Goal: Communication & Community: Answer question/provide support

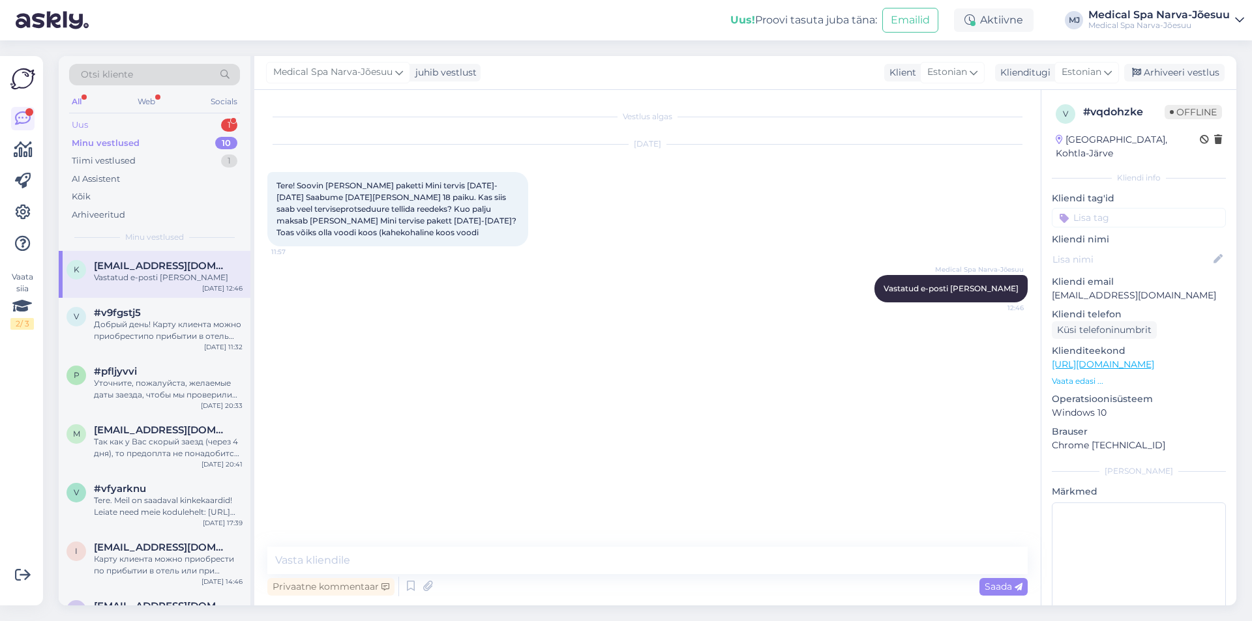
click at [147, 120] on div "Uus 1" at bounding box center [154, 125] width 171 height 18
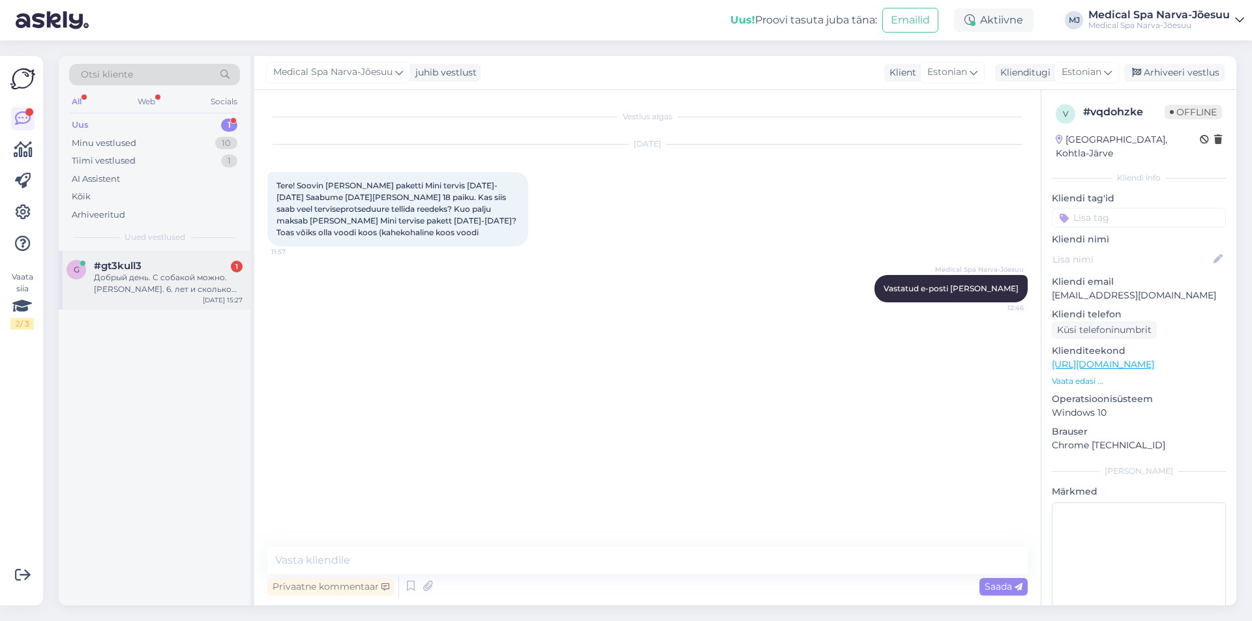
click at [154, 288] on div "Добрый день. С собакой можно. [PERSON_NAME]. 6. лет и сколько стоит" at bounding box center [168, 283] width 149 height 23
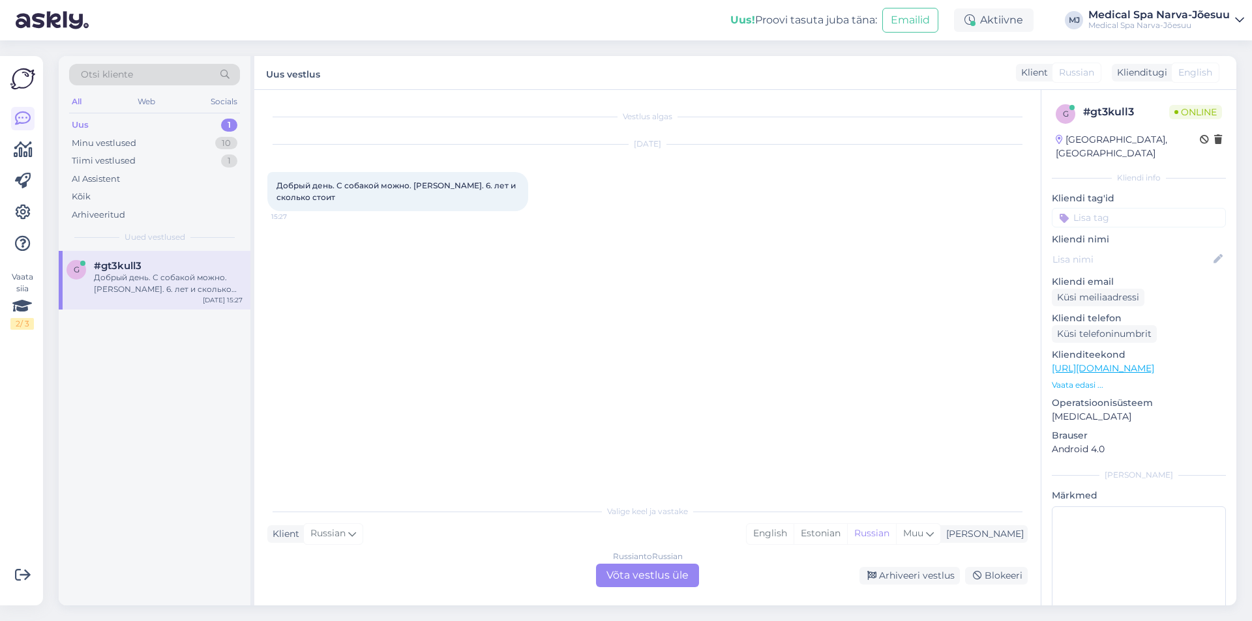
click at [685, 576] on div "Russian to Russian Võta vestlus üle" at bounding box center [647, 575] width 103 height 23
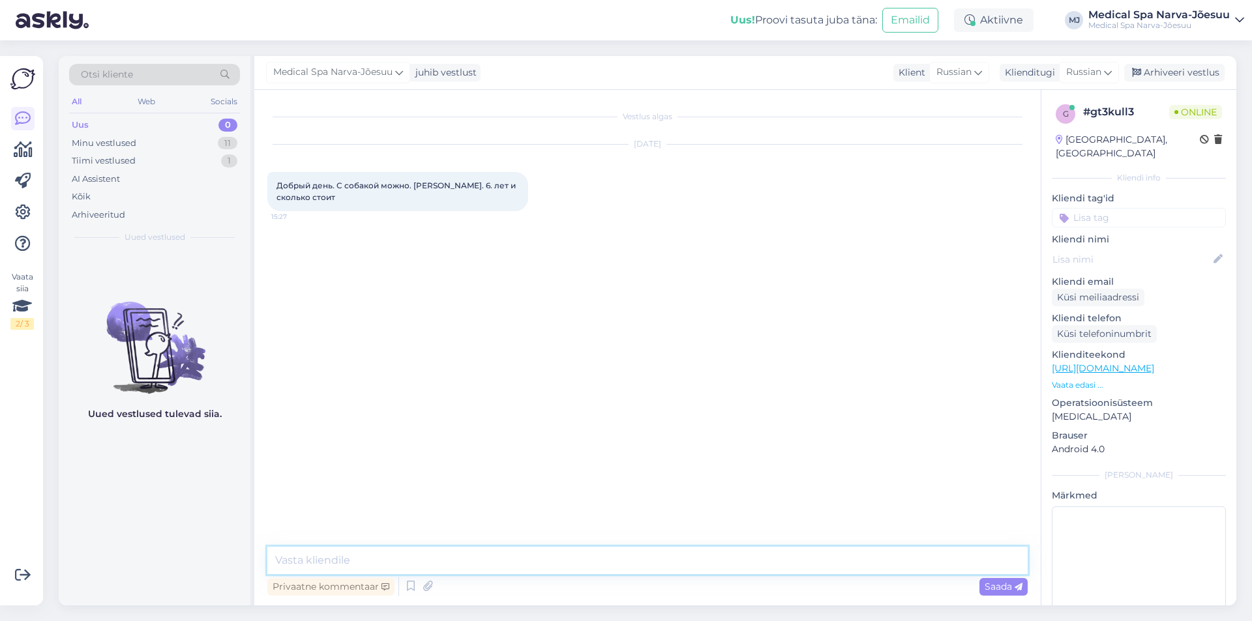
click at [427, 563] on textarea at bounding box center [647, 560] width 760 height 27
paste textarea "Добрый день! Согласно правилам нашего отеля, размещение с собакой возможно, есл…"
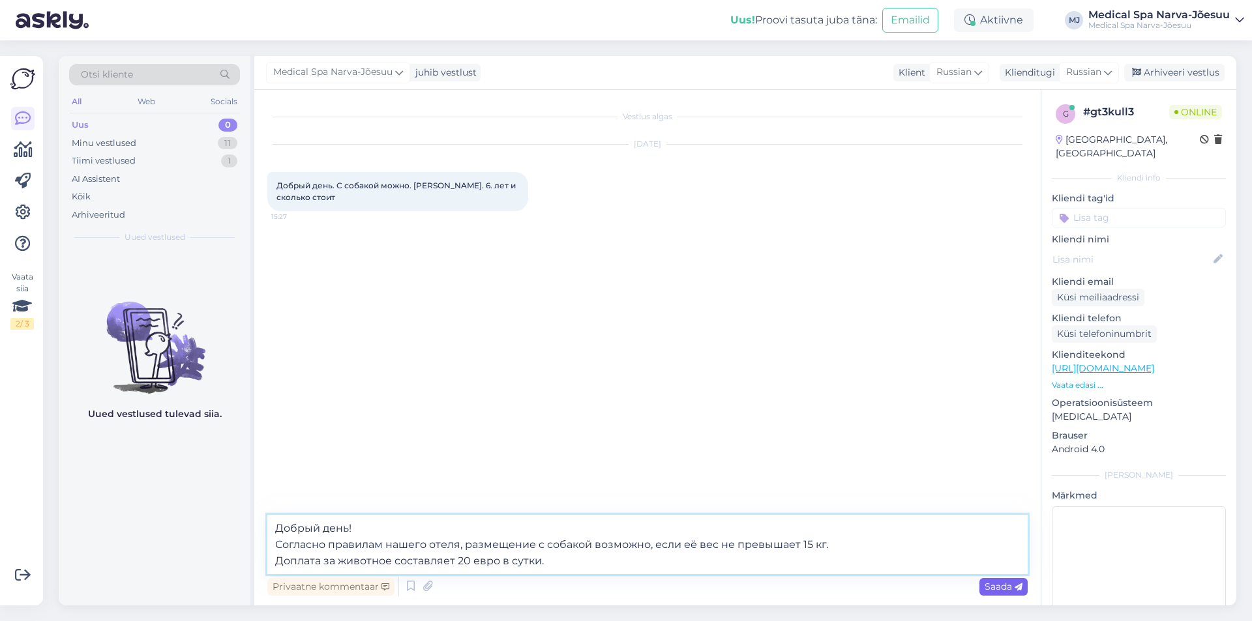
type textarea "Добрый день! Согласно правилам нашего отеля, размещение с собакой возможно, есл…"
click at [1000, 587] on span "Saada" at bounding box center [1004, 587] width 38 height 12
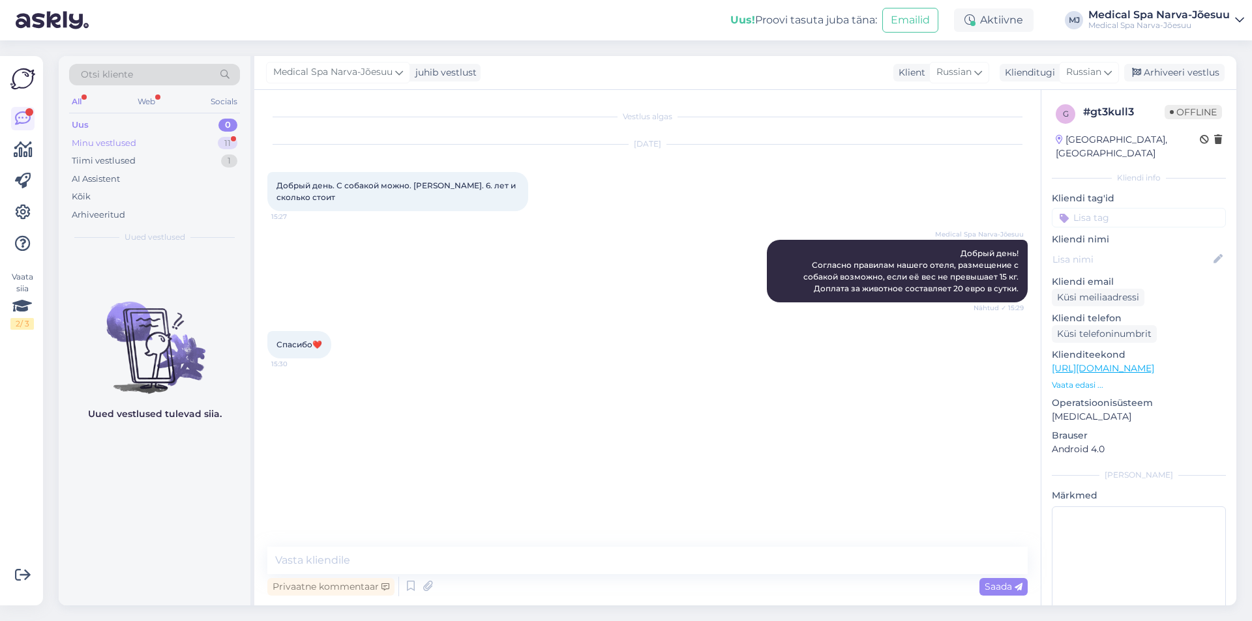
click at [180, 134] on div "Minu vestlused 11" at bounding box center [154, 143] width 171 height 18
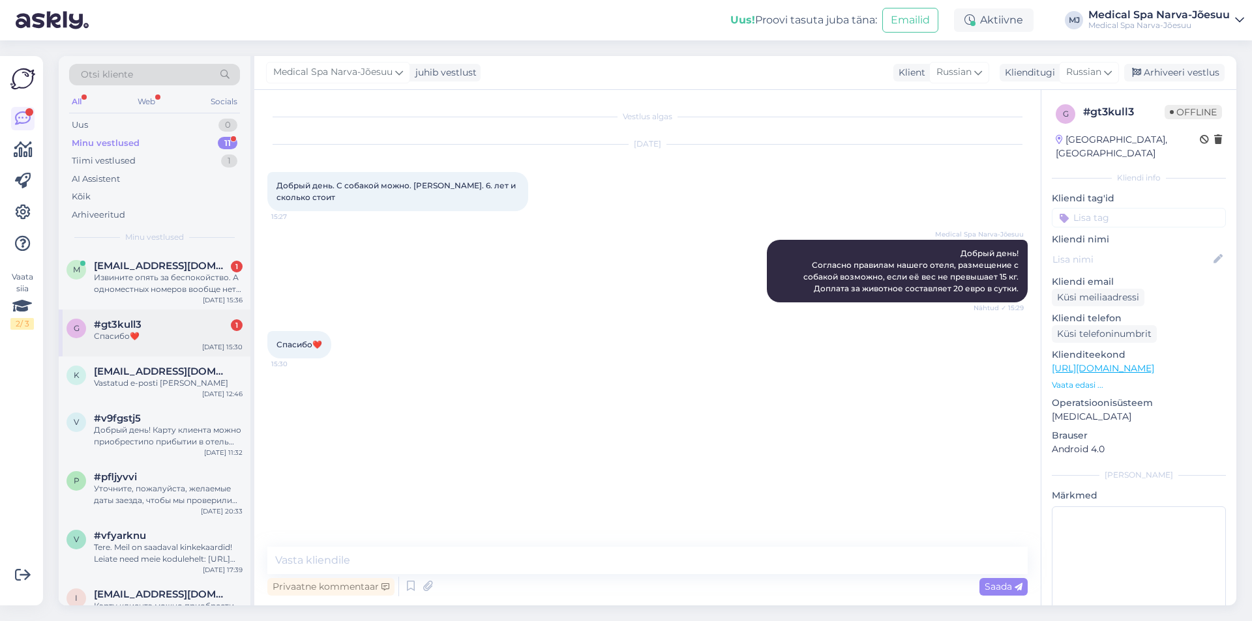
click at [186, 332] on div "Спасибо❤️" at bounding box center [168, 337] width 149 height 12
click at [188, 279] on div "Извините опять за беспокойство. А одноместных номеров вообще нет свободных? и н…" at bounding box center [168, 283] width 149 height 23
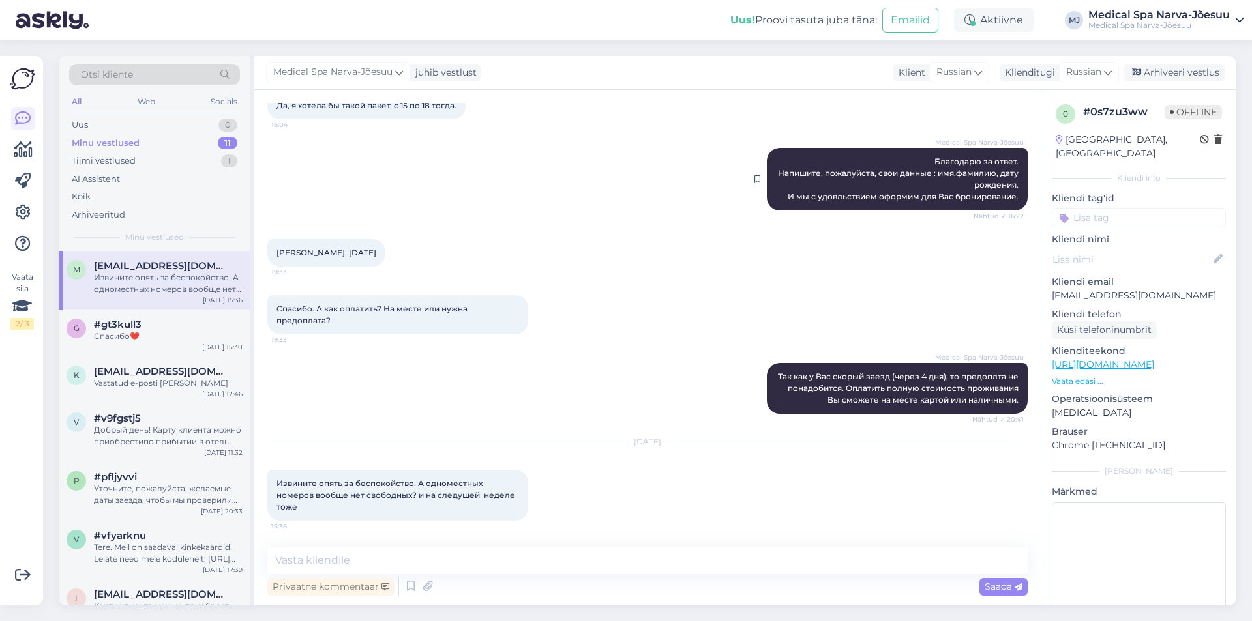
scroll to position [1210, 0]
drag, startPoint x: 478, startPoint y: 557, endPoint x: 463, endPoint y: 555, distance: 15.1
click at [477, 557] on textarea at bounding box center [647, 560] width 760 height 27
paste textarea "Добрый день! Одноместные номера доступны 14.09, 16.09 и 19.09, только на одну н…"
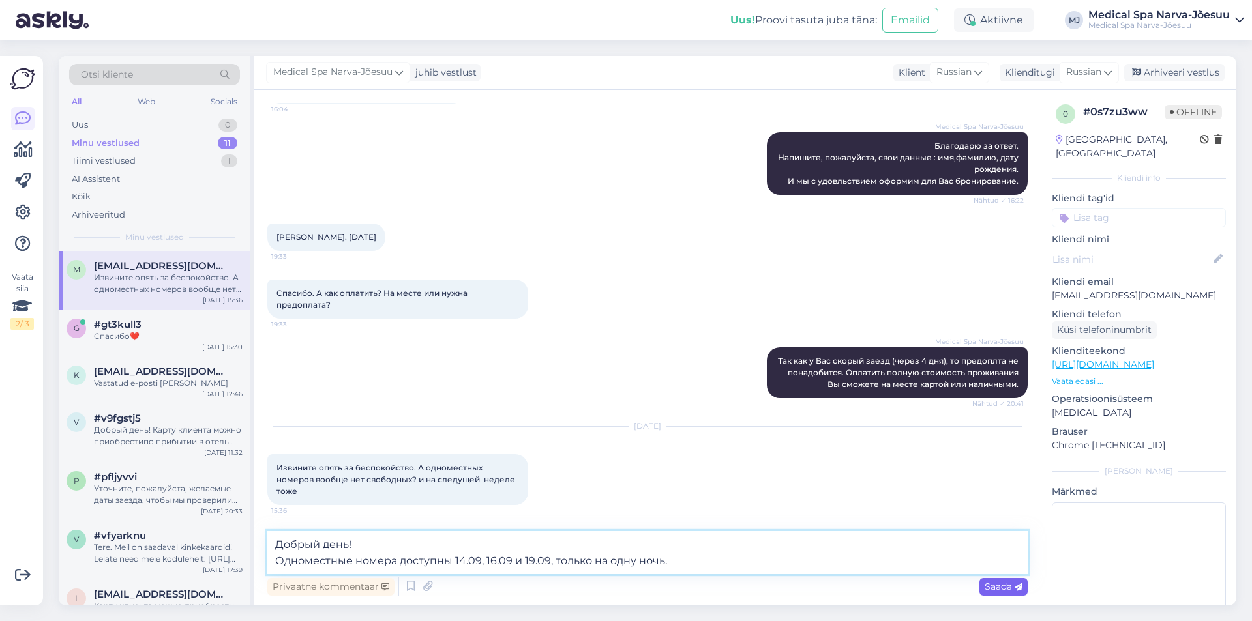
type textarea "Добрый день! Одноместные номера доступны 14.09, 16.09 и 19.09, только на одну н…"
click at [1004, 589] on span "Saada" at bounding box center [1004, 587] width 38 height 12
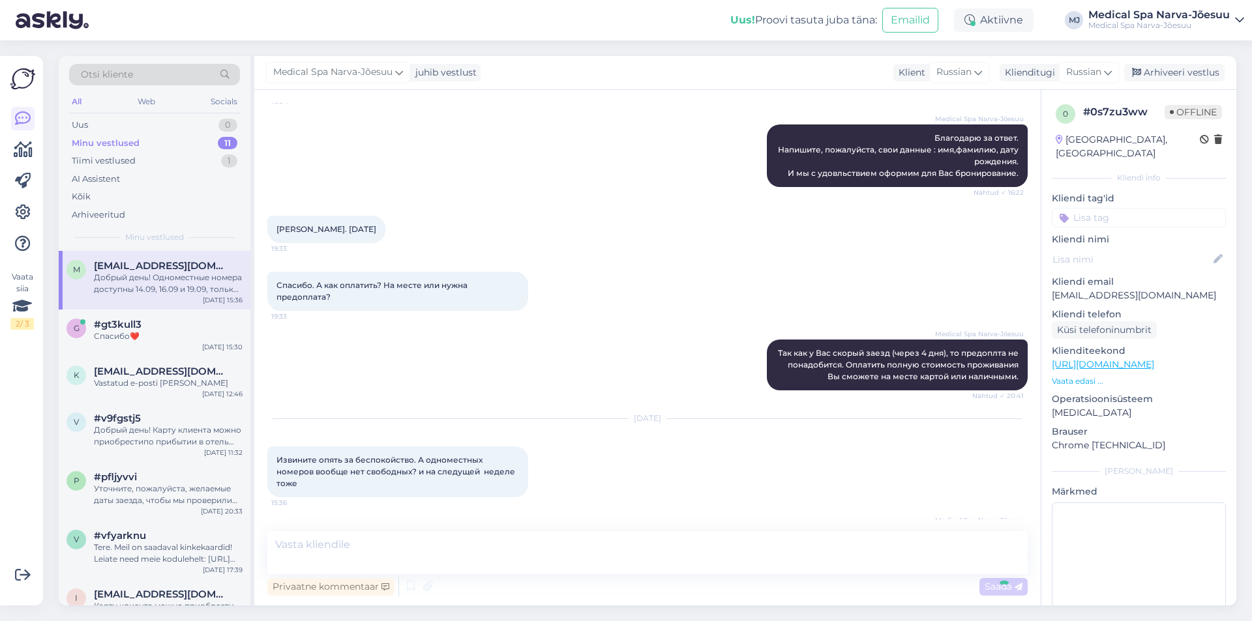
scroll to position [1289, 0]
